Goal: Navigation & Orientation: Find specific page/section

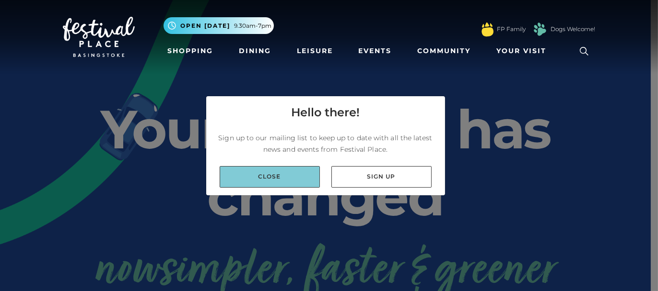
click at [287, 179] on link "Close" at bounding box center [270, 177] width 100 height 22
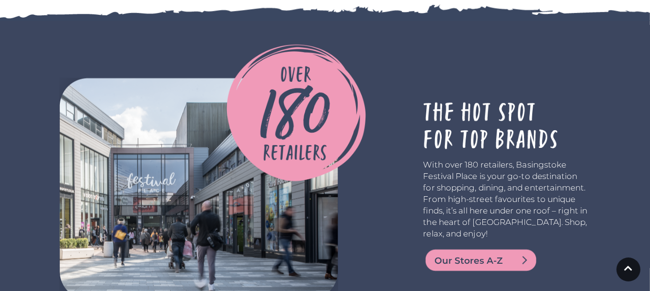
scroll to position [1691, 0]
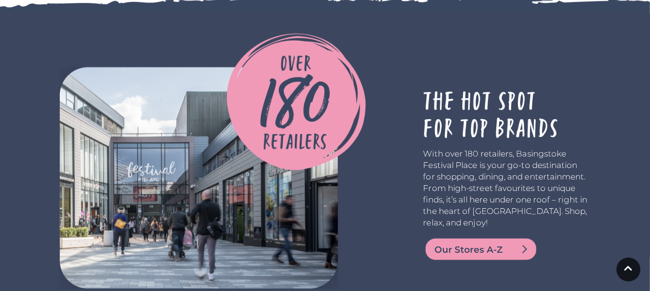
click at [492, 243] on span "Our Stores A-Z" at bounding box center [492, 249] width 115 height 13
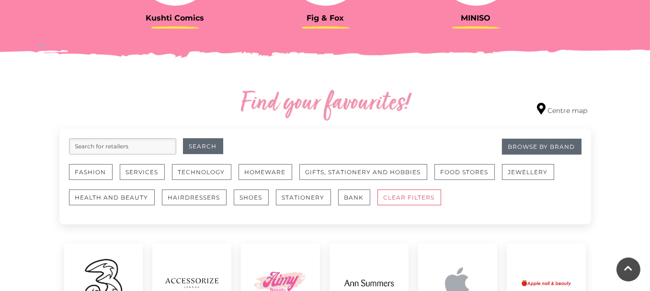
scroll to position [476, 0]
click at [97, 173] on button "Fashion" at bounding box center [91, 172] width 44 height 16
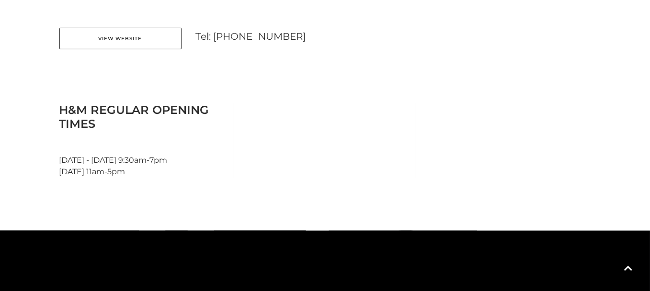
scroll to position [473, 0]
